Goal: Task Accomplishment & Management: Use online tool/utility

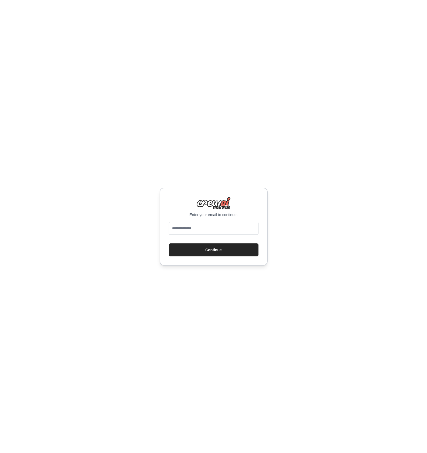
type input "**********"
click at [322, 191] on div "**********" at bounding box center [213, 226] width 427 height 453
click at [227, 251] on button "Continue" at bounding box center [214, 249] width 90 height 13
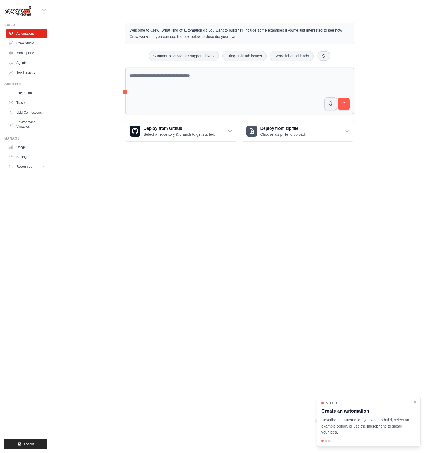
click at [191, 245] on body "[PERSON_NAME][EMAIL_ADDRESS][DOMAIN_NAME] Settings Build Automations Crew Studio" at bounding box center [213, 226] width 427 height 453
click at [23, 43] on link "Crew Studio" at bounding box center [27, 43] width 41 height 9
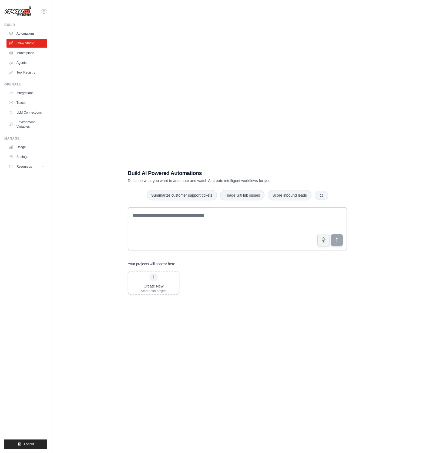
click at [122, 151] on div "Build AI Powered Automations Describe what you want to automate and watch AI cr…" at bounding box center [238, 231] width 354 height 453
click at [105, 157] on div "Build AI Powered Automations Describe what you want to automate and watch AI cr…" at bounding box center [238, 231] width 354 height 453
click at [72, 68] on div "Build AI Powered Automations Describe what you want to automate and watch AI cr…" at bounding box center [238, 231] width 354 height 453
click at [25, 42] on link "Crew Studio" at bounding box center [27, 43] width 41 height 9
click at [151, 118] on div "Build AI Powered Automations Describe what you want to automate and watch AI cr…" at bounding box center [238, 231] width 354 height 453
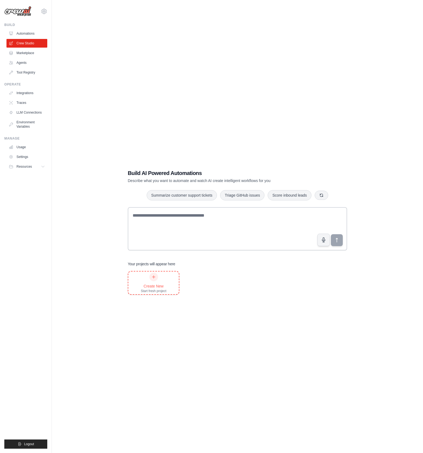
click at [152, 276] on icon at bounding box center [154, 277] width 4 height 4
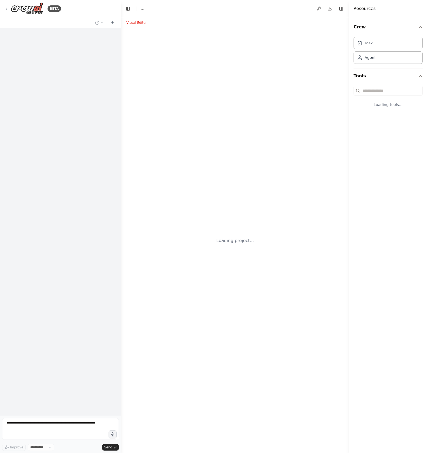
select select "****"
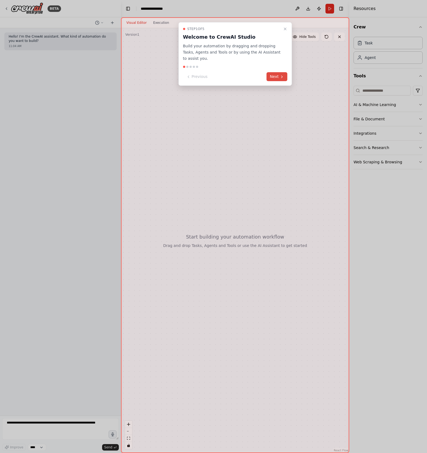
click at [275, 75] on button "Next" at bounding box center [277, 76] width 21 height 9
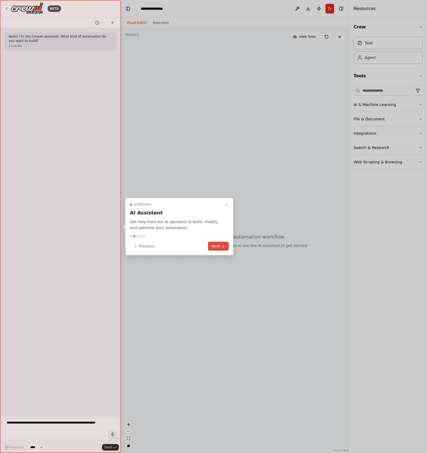
click at [218, 245] on button "Next" at bounding box center [218, 246] width 21 height 9
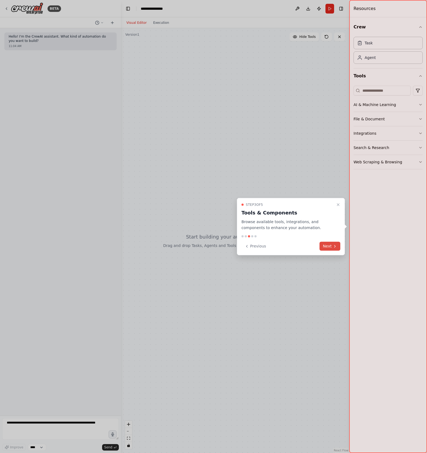
click at [333, 245] on icon at bounding box center [335, 246] width 4 height 4
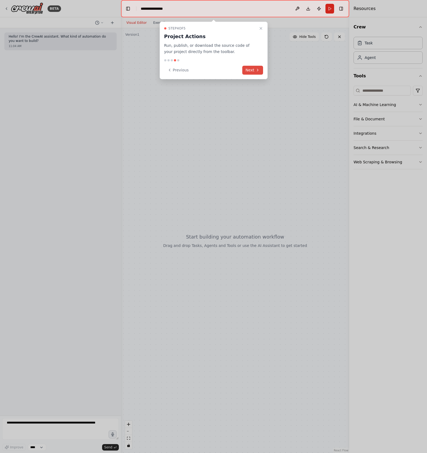
click at [252, 69] on button "Next" at bounding box center [252, 70] width 21 height 9
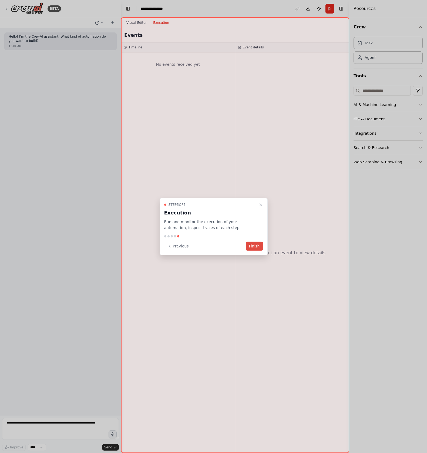
click at [257, 246] on button "Finish" at bounding box center [254, 246] width 17 height 9
